Goal: Transaction & Acquisition: Purchase product/service

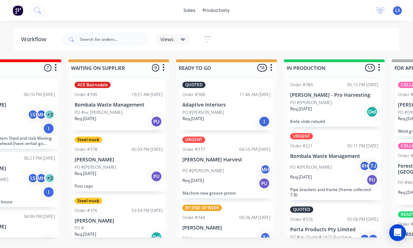
scroll to position [254, 0]
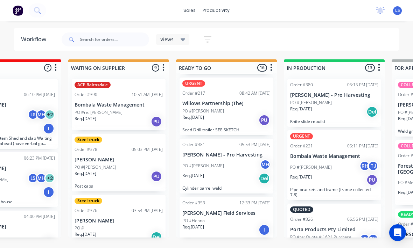
click at [33, 19] on div "sales productivity sales Sales Orders Customers Price Level Manager productivit…" at bounding box center [206, 10] width 413 height 21
click at [33, 10] on button at bounding box center [37, 10] width 17 height 14
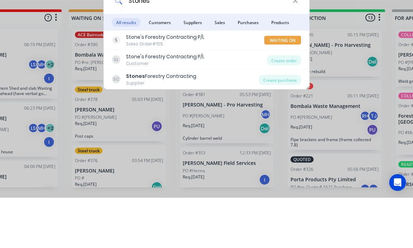
type input "Stones"
click at [291, 106] on div "Create order" at bounding box center [284, 111] width 34 height 10
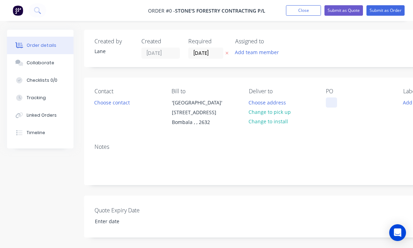
click at [336, 103] on div at bounding box center [330, 103] width 11 height 10
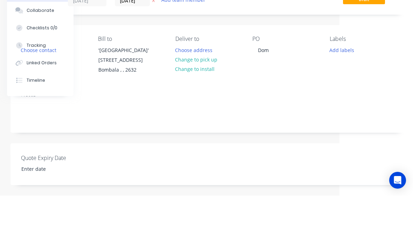
scroll to position [52, 73]
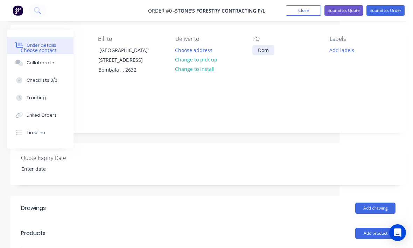
click at [254, 55] on div "Dom" at bounding box center [263, 50] width 22 height 10
click at [303, 79] on div "Order details Collaborate Checklists 0/0 Tracking Linked Orders Timeline Order …" at bounding box center [170, 186] width 486 height 417
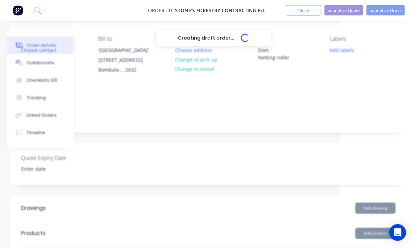
scroll to position [52, 73]
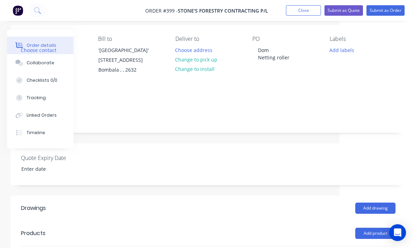
click at [341, 55] on button "Add labels" at bounding box center [341, 49] width 32 height 9
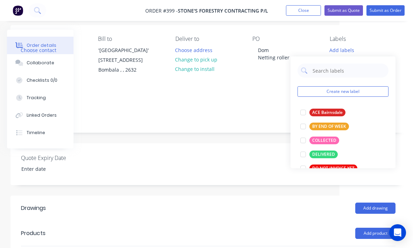
click at [301, 138] on div at bounding box center [303, 141] width 14 height 14
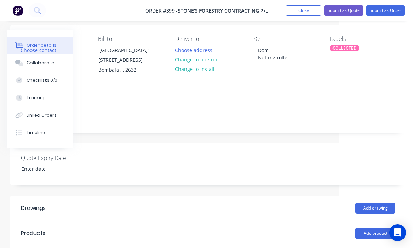
click at [271, 163] on div "Quote Expiry Date" at bounding box center [207, 164] width 395 height 42
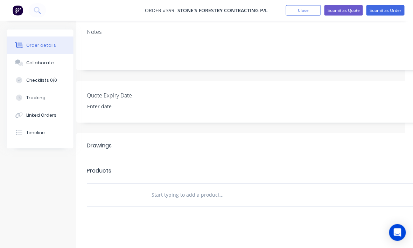
scroll to position [114, 7]
click at [227, 194] on input "text" at bounding box center [221, 196] width 140 height 14
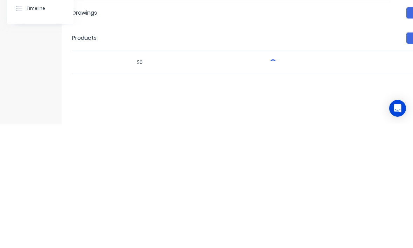
type input "5"
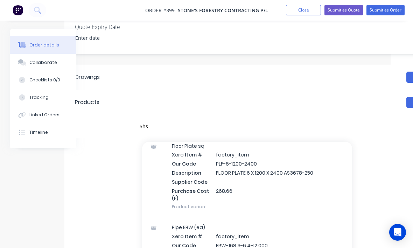
scroll to position [401, 0]
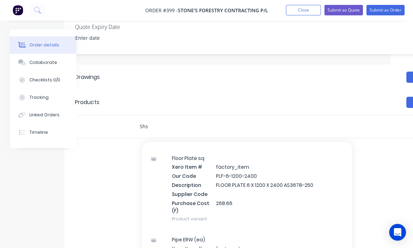
type input "Shs"
click at [339, 129] on div "Shs Add Shs to order Floor Plate sq Xero Item # factory_item Our Code PLF-5-120…" at bounding box center [239, 127] width 210 height 14
click at [352, 132] on div "Shs Add Shs to order Floor Plate sq Xero Item # factory_item Our Code PLF-5-120…" at bounding box center [257, 127] width 246 height 14
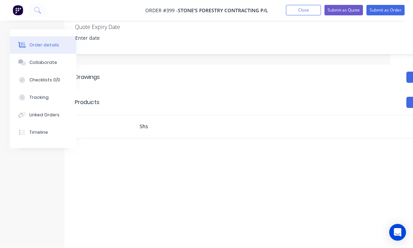
scroll to position [174, 56]
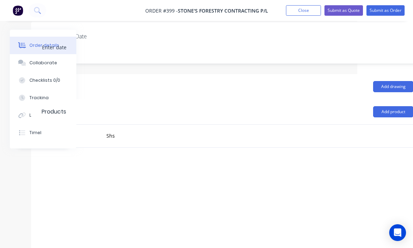
click at [395, 112] on button "Add product" at bounding box center [393, 111] width 40 height 11
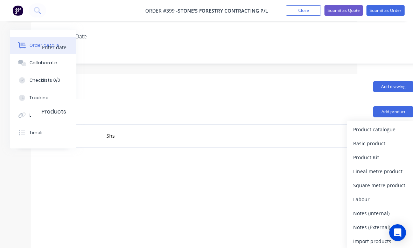
click at [383, 129] on div "Product catalogue" at bounding box center [380, 129] width 54 height 10
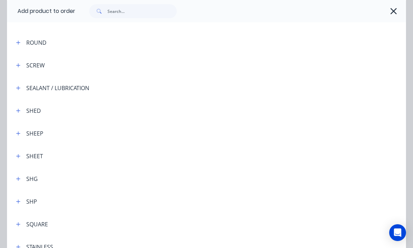
scroll to position [1932, 0]
click at [19, 201] on icon "button" at bounding box center [18, 201] width 4 height 5
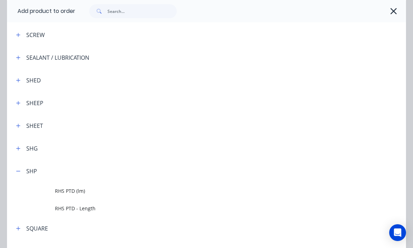
scroll to position [1963, 0]
click at [148, 186] on span "RHS PTD (lm)" at bounding box center [195, 189] width 281 height 7
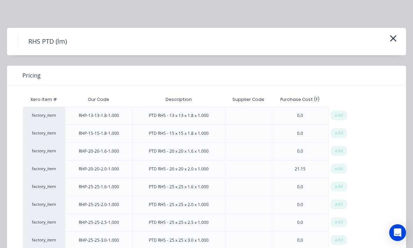
click at [397, 38] on button "button" at bounding box center [393, 38] width 12 height 11
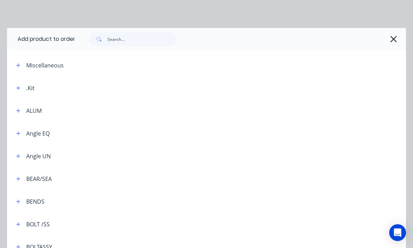
scroll to position [2122, 0]
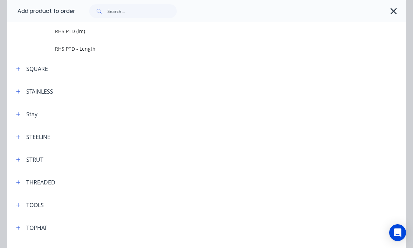
click at [97, 49] on span "RHS PTD - Length" at bounding box center [195, 48] width 281 height 7
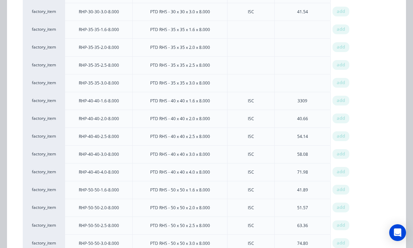
scroll to position [300, 0]
click at [338, 245] on span "add" at bounding box center [340, 242] width 8 height 7
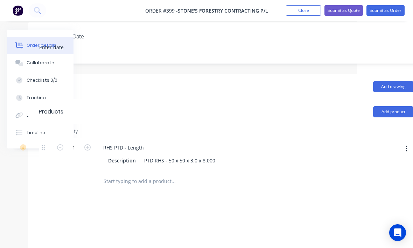
click at [83, 150] on button "button" at bounding box center [87, 146] width 9 height 7
type input "2"
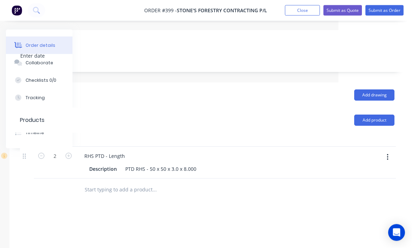
scroll to position [165, 73]
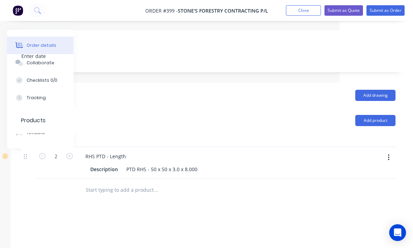
click at [378, 121] on button "Add product" at bounding box center [375, 120] width 40 height 11
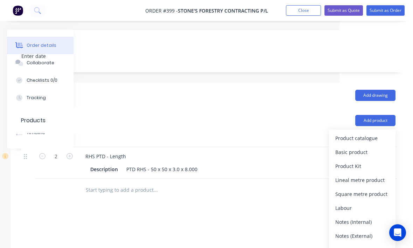
click at [369, 135] on div "Product catalogue" at bounding box center [362, 138] width 54 height 10
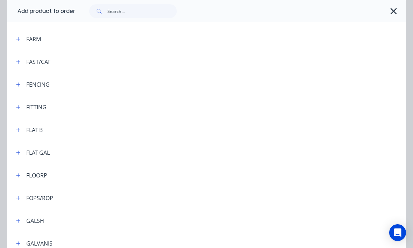
scroll to position [936, 0]
click at [21, 131] on button "button" at bounding box center [18, 129] width 9 height 9
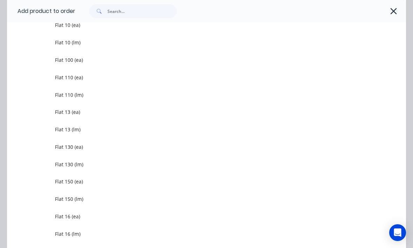
scroll to position [1061, 0]
click at [106, 196] on span "Flat 150 (lm)" at bounding box center [195, 197] width 281 height 7
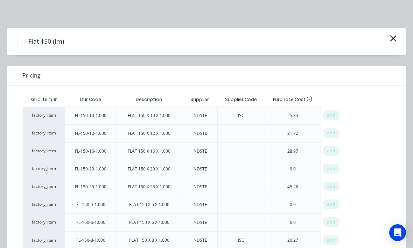
click at [332, 113] on span "add" at bounding box center [331, 115] width 8 height 7
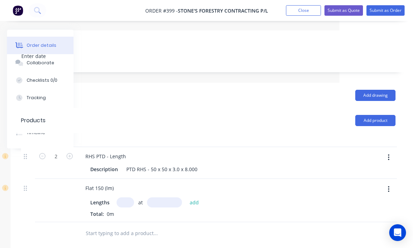
click at [122, 206] on input "text" at bounding box center [124, 203] width 17 height 10
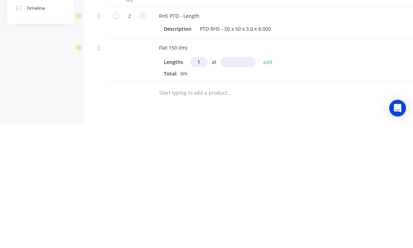
type input "1"
click at [236, 182] on input "text" at bounding box center [237, 187] width 35 height 10
type input "3000"
click at [263, 182] on button "add" at bounding box center [267, 186] width 16 height 9
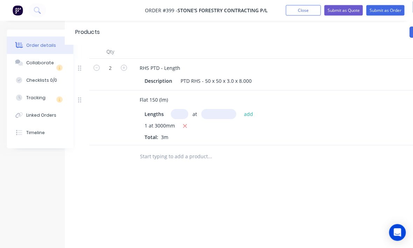
scroll to position [253, 15]
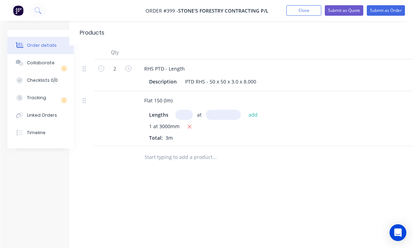
click at [186, 148] on div at bounding box center [261, 157] width 252 height 23
click at [173, 153] on input "text" at bounding box center [214, 157] width 140 height 14
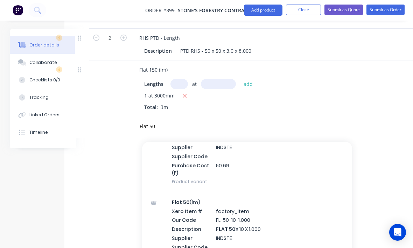
scroll to position [156, 0]
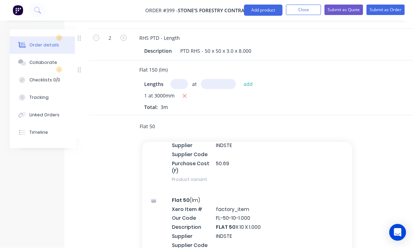
type input "Flat 50"
click at [271, 221] on div "Flat 50 (lm) Xero Item # factory_item Our Code FL-50-10-1.000 Description FLAT …" at bounding box center [247, 235] width 210 height 91
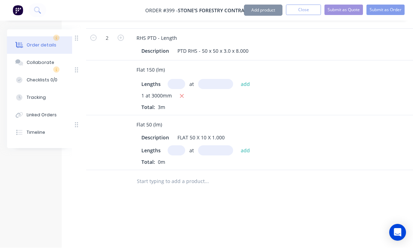
scroll to position [284, 22]
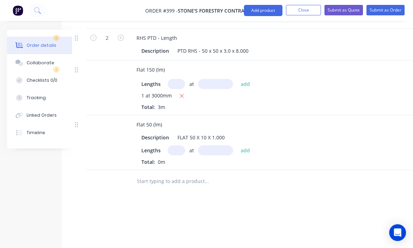
click at [173, 150] on input "text" at bounding box center [175, 150] width 17 height 10
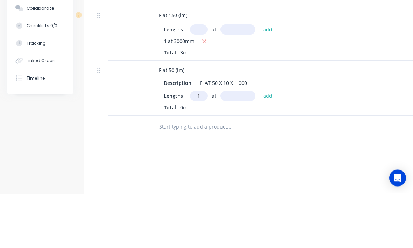
type input "1"
click at [233, 146] on input "text" at bounding box center [237, 151] width 35 height 10
click at [207, 92] on button "button" at bounding box center [204, 96] width 9 height 9
type input "3000mm"
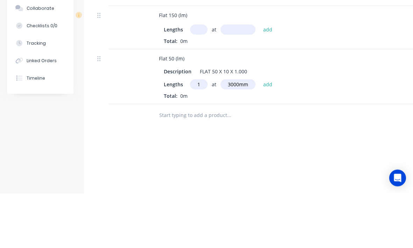
scroll to position [318, 0]
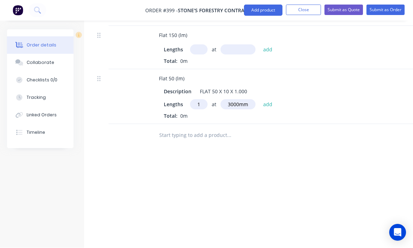
click at [195, 51] on input "text" at bounding box center [198, 50] width 17 height 10
type input "1"
click at [230, 52] on input "text" at bounding box center [237, 50] width 35 height 10
type input "500"
click at [268, 49] on button "add" at bounding box center [267, 49] width 16 height 9
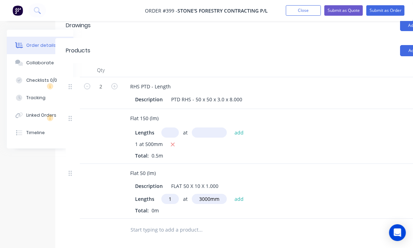
scroll to position [235, 73]
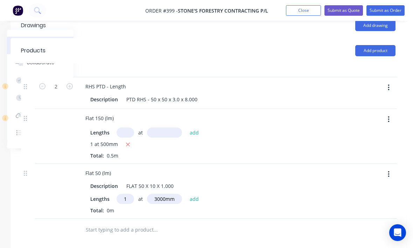
click at [379, 53] on button "Add product" at bounding box center [375, 50] width 40 height 11
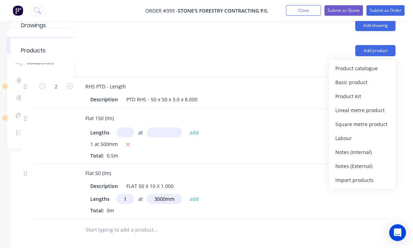
click at [373, 69] on div "Product catalogue" at bounding box center [362, 68] width 54 height 10
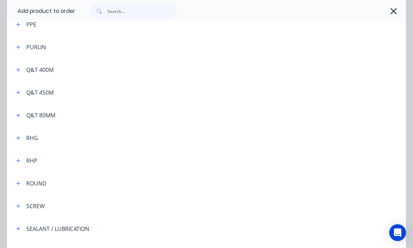
scroll to position [1787, 0]
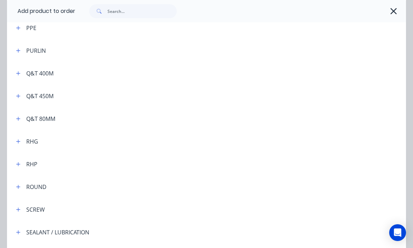
click at [14, 165] on button "button" at bounding box center [18, 164] width 9 height 9
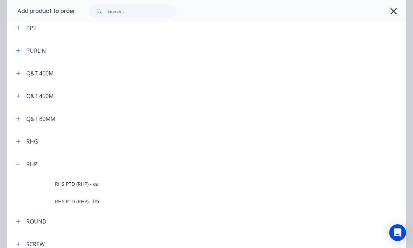
click at [97, 200] on span "RHS PTD (RHP) - lm" at bounding box center [195, 201] width 281 height 7
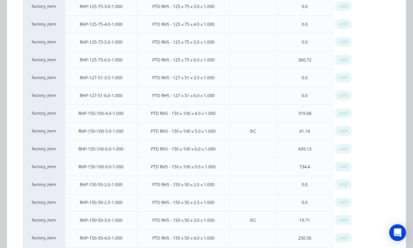
scroll to position [271, 0]
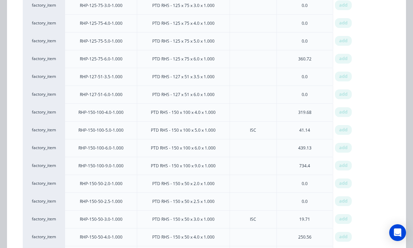
click at [344, 200] on span "add" at bounding box center [343, 201] width 8 height 7
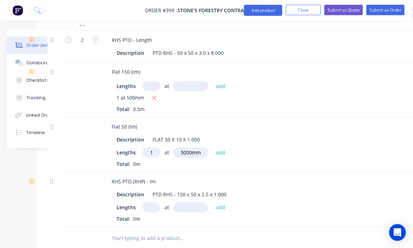
scroll to position [286, 43]
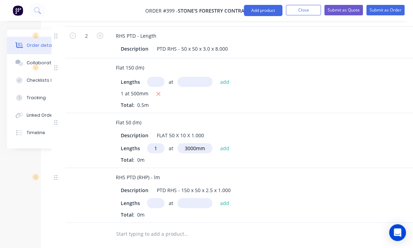
click at [158, 203] on input "text" at bounding box center [155, 203] width 17 height 10
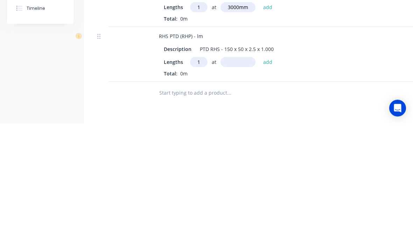
type input "1"
click at [241, 182] on input "text" at bounding box center [237, 187] width 35 height 10
click at [274, 182] on div "1 at 2900 add" at bounding box center [233, 187] width 86 height 10
type input "2900mm"
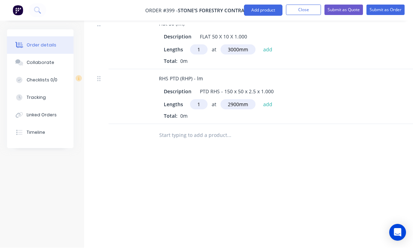
click at [265, 105] on button "add" at bounding box center [267, 104] width 16 height 9
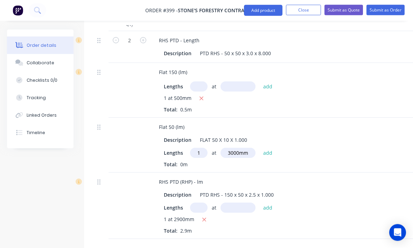
scroll to position [282, 0]
click at [266, 149] on button "add" at bounding box center [267, 152] width 16 height 9
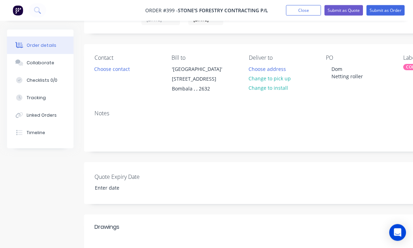
scroll to position [0, 0]
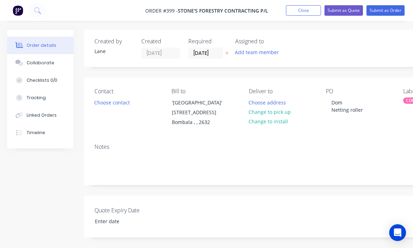
click at [281, 112] on button "Change to pick up" at bounding box center [270, 111] width 50 height 9
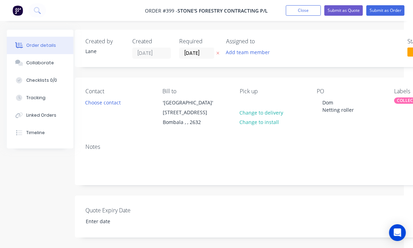
click at [384, 13] on button "Submit as Order" at bounding box center [385, 10] width 38 height 10
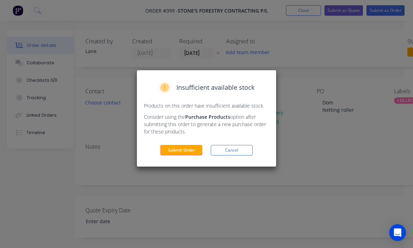
click at [178, 153] on button "Submit Order" at bounding box center [181, 150] width 42 height 10
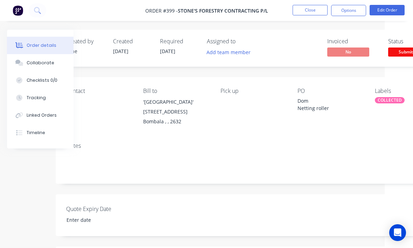
scroll to position [0, 38]
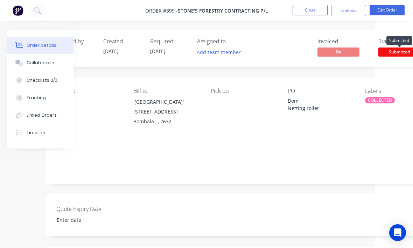
click at [389, 52] on span "Submitted" at bounding box center [399, 52] width 42 height 9
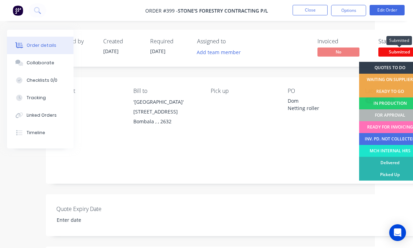
click at [399, 115] on div "FOR APPROVAL" at bounding box center [390, 115] width 62 height 12
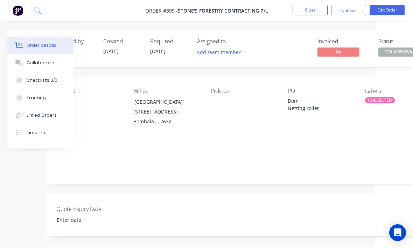
scroll to position [0, 26]
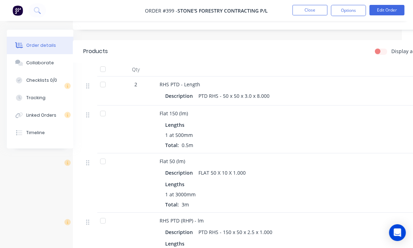
click at [315, 9] on button "Close" at bounding box center [309, 10] width 35 height 10
